Goal: Information Seeking & Learning: Learn about a topic

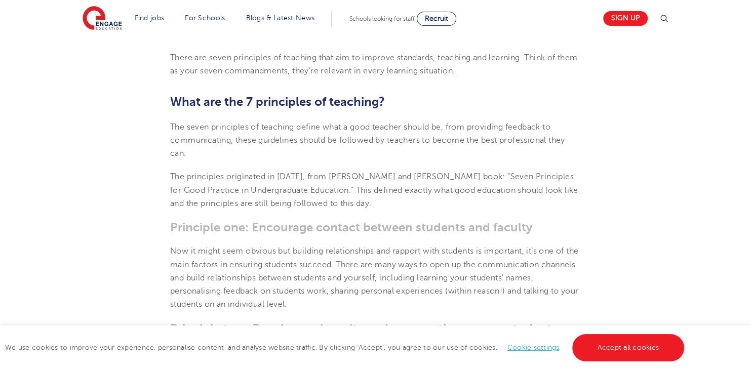
scroll to position [347, 0]
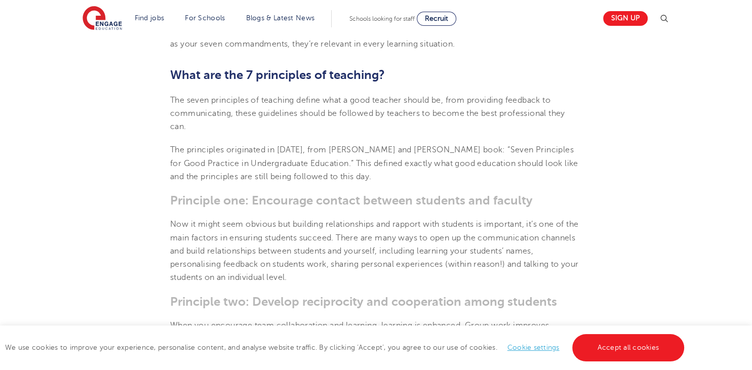
click at [184, 325] on p "When you encourage team collaboration and learning, learning is enhanced. Group…" at bounding box center [376, 345] width 412 height 53
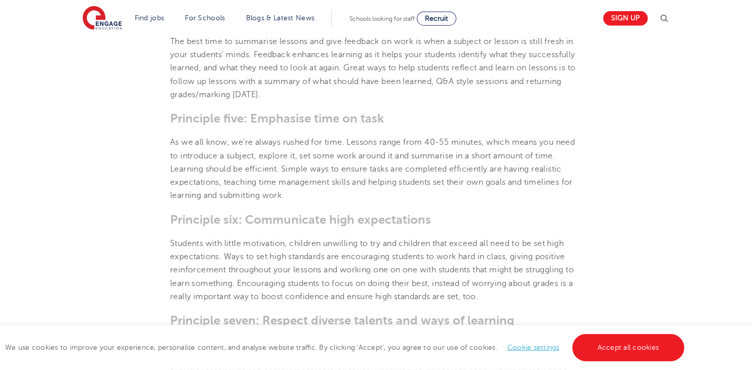
scroll to position [831, 0]
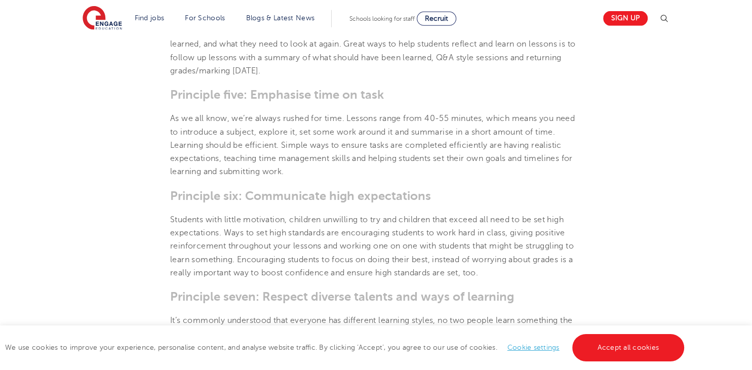
click at [208, 365] on div "We use cookies to improve your experience, personalise content, and analyse web…" at bounding box center [376, 348] width 752 height 45
click at [323, 255] on p "Students with little motivation, children unwilling to try and children that ex…" at bounding box center [376, 246] width 412 height 66
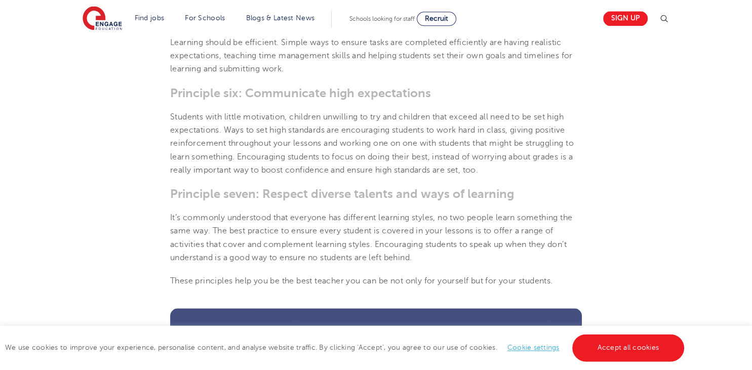
scroll to position [937, 0]
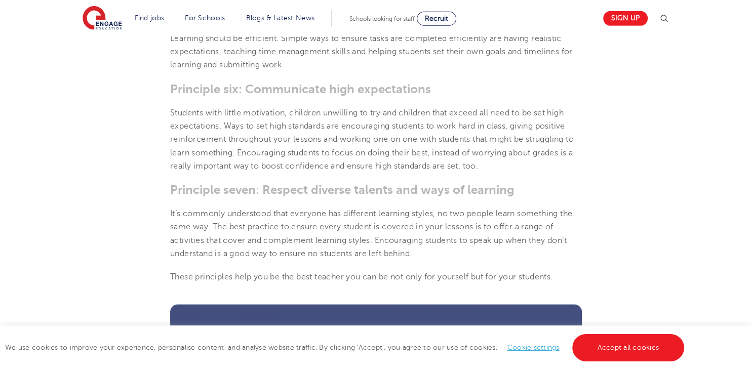
drag, startPoint x: 448, startPoint y: 237, endPoint x: 445, endPoint y: 241, distance: 5.4
click at [449, 232] on p "It’s commonly understood that everyone has different learning styles, no two pe…" at bounding box center [376, 233] width 412 height 53
